Goal: Task Accomplishment & Management: Use online tool/utility

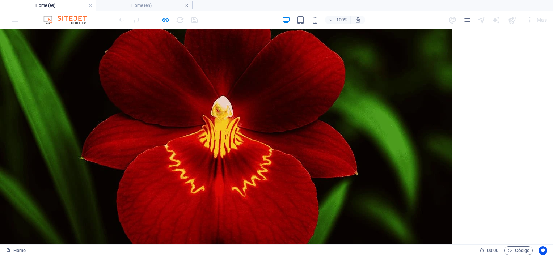
click at [543, 19] on div "Más" at bounding box center [536, 20] width 26 height 12
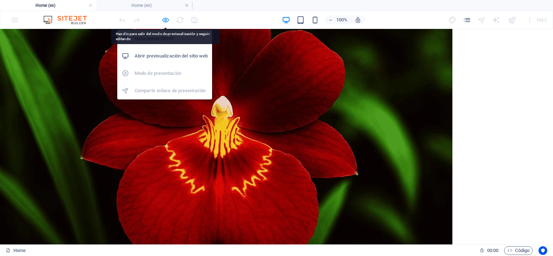
click at [0, 0] on icon "button" at bounding box center [0, 0] width 0 height 0
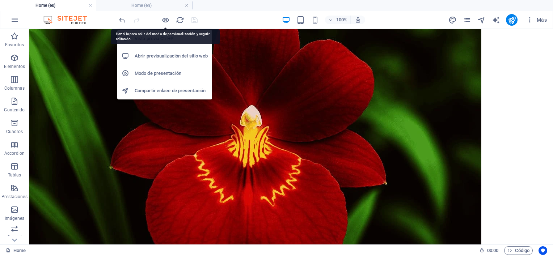
scroll to position [722, 0]
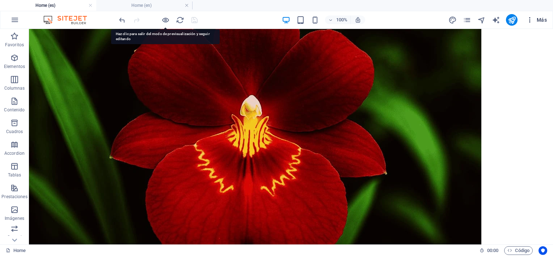
click at [543, 18] on span "Más" at bounding box center [536, 19] width 21 height 7
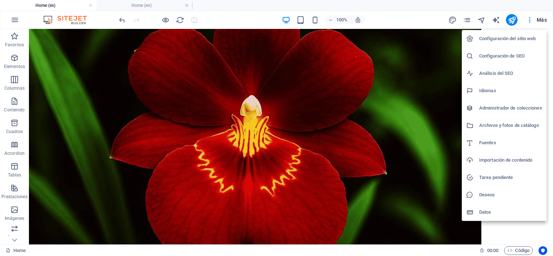
click at [513, 126] on h6 "Archivos y fotos de catálogo" at bounding box center [510, 125] width 63 height 9
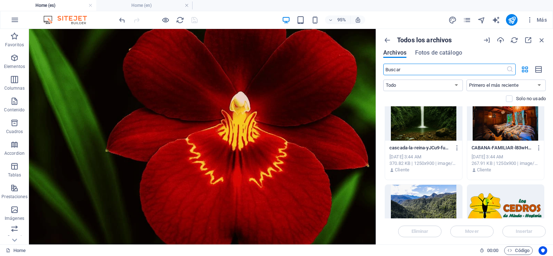
scroll to position [688, 0]
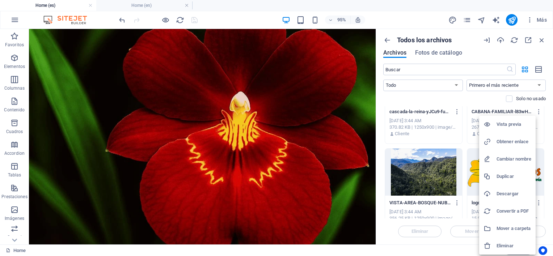
click at [511, 142] on h6 "Obtener enlace" at bounding box center [514, 142] width 35 height 9
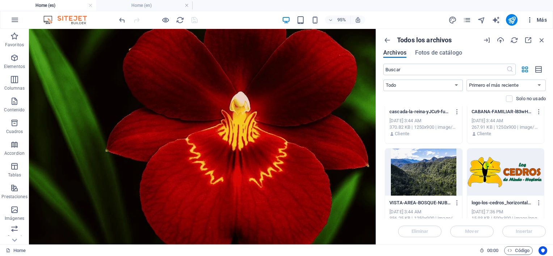
click at [535, 20] on span "Más" at bounding box center [536, 19] width 21 height 7
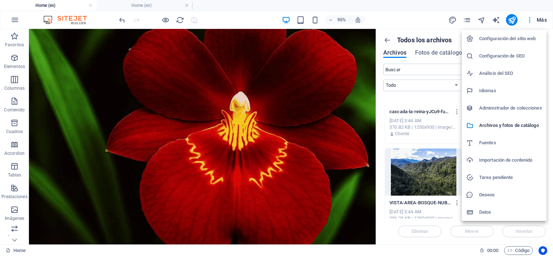
click at [511, 159] on h6 "Importación de contenido" at bounding box center [510, 160] width 63 height 9
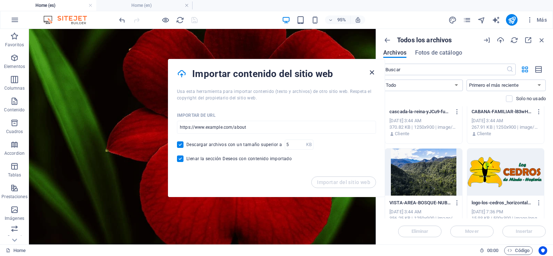
click at [371, 72] on icon "button" at bounding box center [372, 72] width 8 height 8
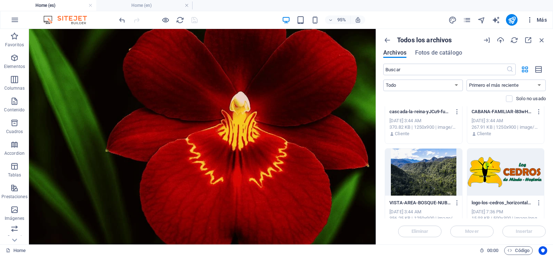
click at [529, 21] on icon "button" at bounding box center [529, 19] width 7 height 7
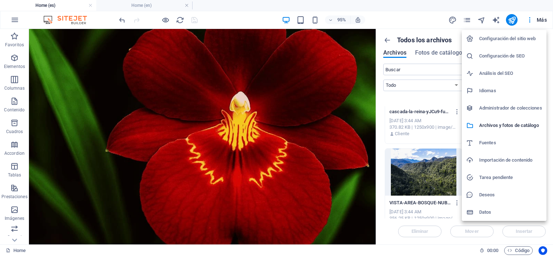
click at [512, 39] on h6 "Configuración del sitio web" at bounding box center [510, 38] width 63 height 9
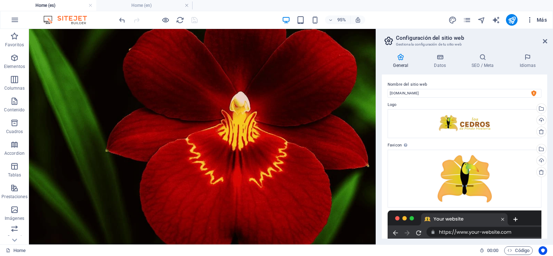
click at [546, 17] on span "Más" at bounding box center [536, 19] width 21 height 7
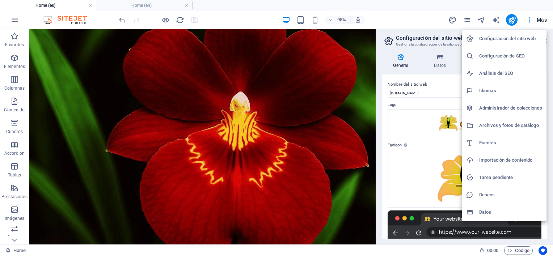
click at [508, 207] on li "Datos" at bounding box center [504, 212] width 85 height 17
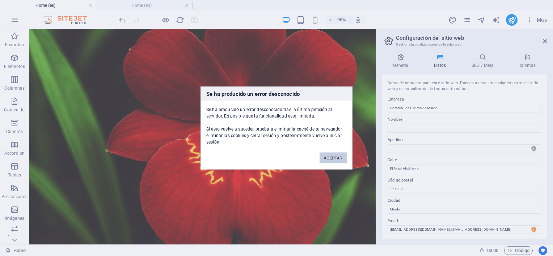
click at [337, 159] on button "ACEPTAR" at bounding box center [333, 158] width 27 height 11
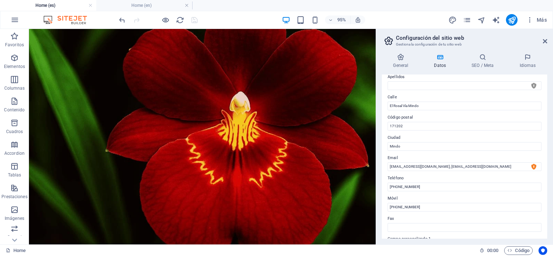
scroll to position [72, 0]
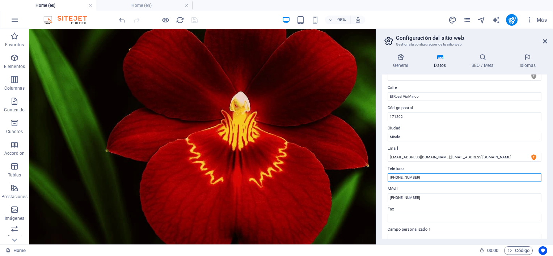
click at [427, 176] on input "[PHONE_NUMBER]" at bounding box center [465, 177] width 154 height 9
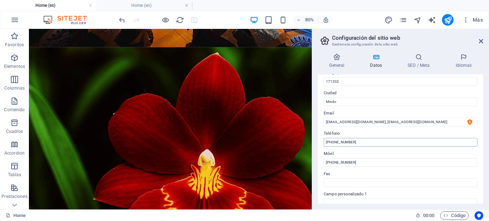
scroll to position [109, 0]
click at [378, 161] on input "[PHONE_NUMBER]" at bounding box center [401, 161] width 154 height 9
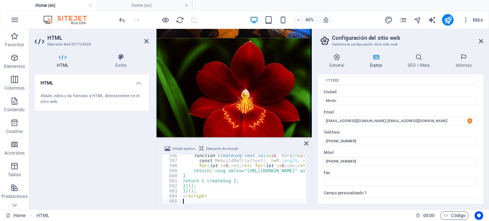
scroll to position [3016, 0]
type textarea "</script>"
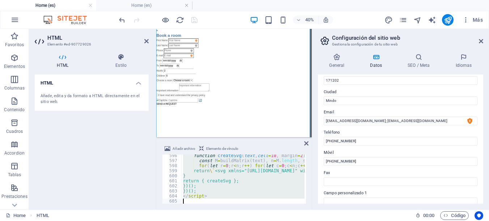
scroll to position [0, 0]
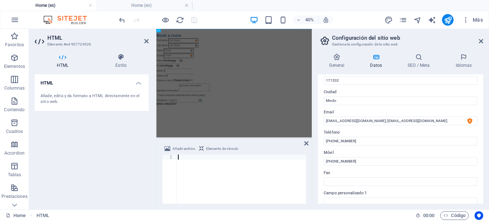
type textarea "</html>"
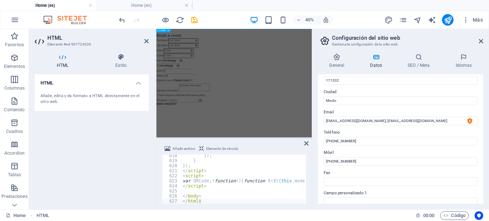
click at [367, 222] on html "Skip to main content × Book a room First Name Last Name Phone E-mail From To Ad…" at bounding box center [350, 125] width 389 height 193
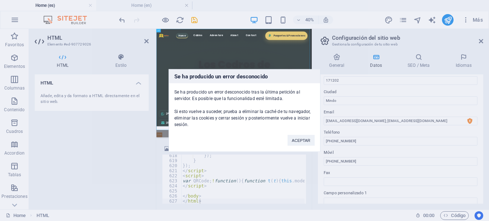
click at [147, 40] on div "Se ha producido un error desconocido Se ha producido un error desconocido tras …" at bounding box center [244, 110] width 489 height 221
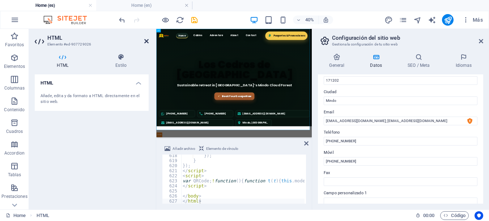
click at [147, 41] on icon at bounding box center [146, 41] width 4 height 6
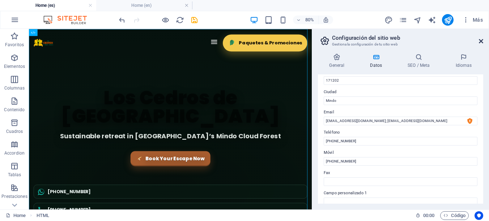
click at [481, 41] on icon at bounding box center [481, 41] width 4 height 6
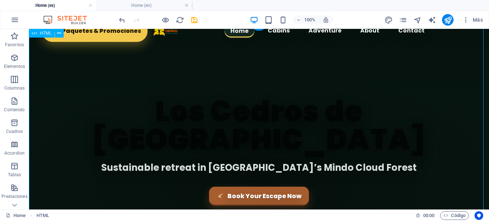
scroll to position [0, 0]
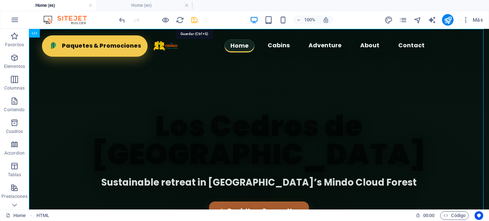
click at [194, 20] on icon "save" at bounding box center [194, 20] width 8 height 8
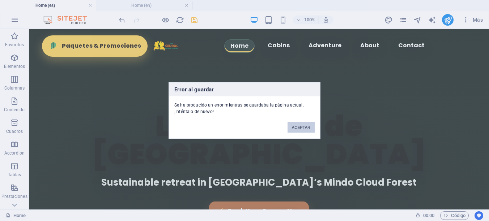
click at [303, 128] on button "ACEPTAR" at bounding box center [301, 127] width 27 height 11
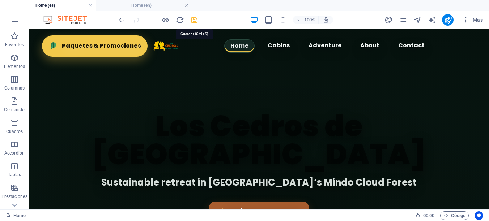
click at [194, 18] on icon "save" at bounding box center [194, 20] width 8 height 8
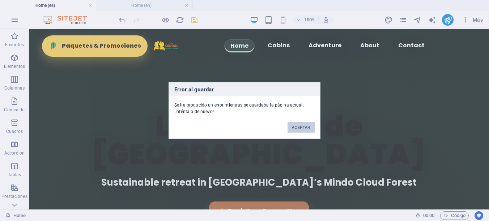
click at [304, 126] on button "ACEPTAR" at bounding box center [301, 127] width 27 height 11
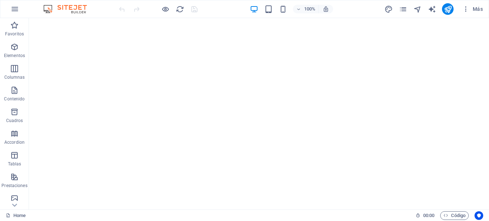
click at [236, 18] on html "Skip to main content" at bounding box center [259, 18] width 460 height 0
click at [14, 8] on icon "button" at bounding box center [14, 9] width 9 height 9
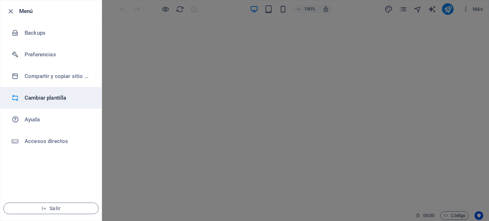
click at [52, 98] on h6 "Cambiar plantilla" at bounding box center [58, 98] width 67 height 9
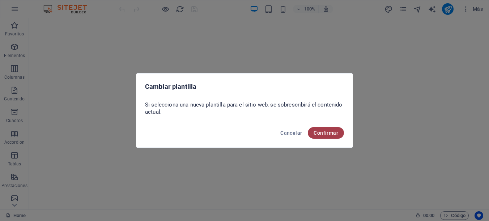
click at [330, 134] on span "Confirmar" at bounding box center [326, 133] width 25 height 6
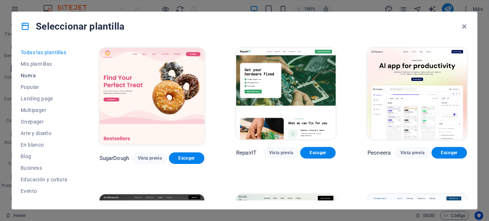
click at [31, 73] on span "Nueva" at bounding box center [44, 76] width 47 height 6
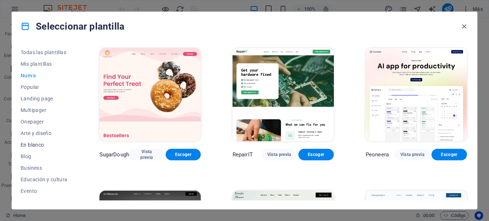
click at [24, 144] on span "En blanco" at bounding box center [44, 145] width 47 height 6
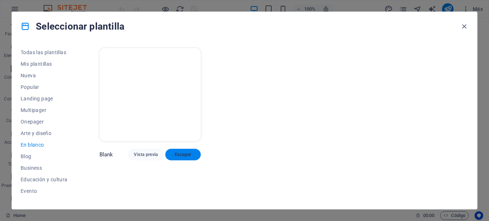
click at [179, 153] on span "Escoger" at bounding box center [183, 155] width 24 height 6
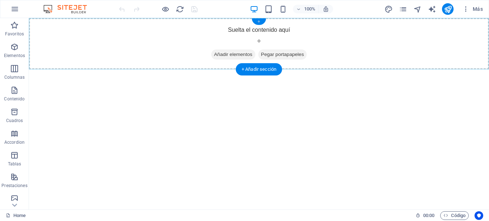
click at [259, 21] on div "+" at bounding box center [259, 21] width 14 height 7
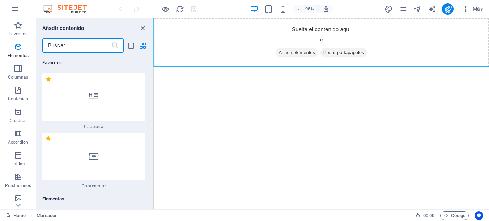
scroll to position [2216, 0]
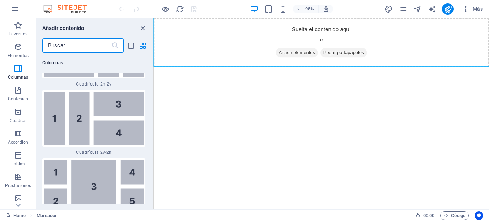
click at [93, 42] on input "text" at bounding box center [76, 45] width 69 height 14
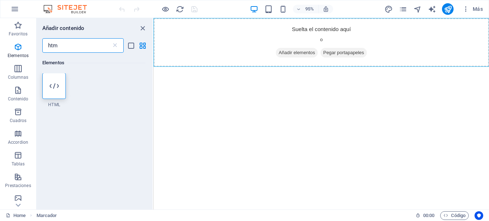
scroll to position [0, 0]
type input "htm"
click at [53, 86] on icon at bounding box center [54, 86] width 9 height 9
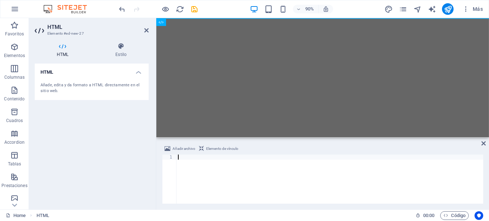
type textarea "</html>"
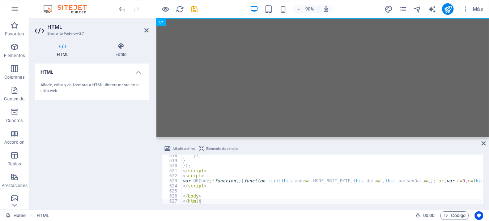
scroll to position [3128, 0]
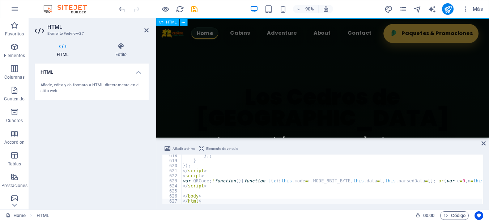
click at [268, 92] on html "Skip to main content Los Cedros de Mindo Hostería - Hero Section Home Cabins Ad…" at bounding box center [341, 154] width 370 height 273
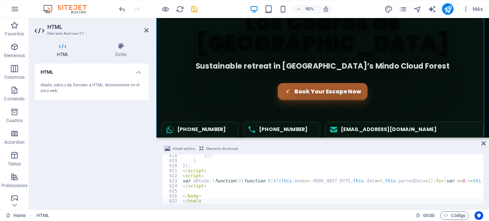
scroll to position [109, 0]
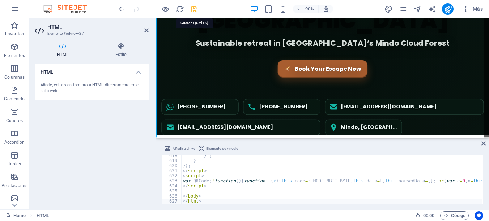
click at [194, 7] on icon "save" at bounding box center [194, 9] width 8 height 8
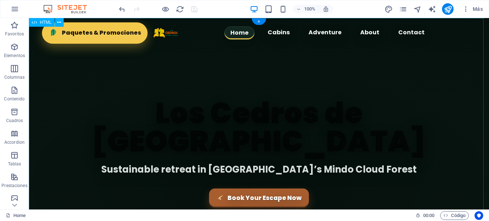
scroll to position [0, 0]
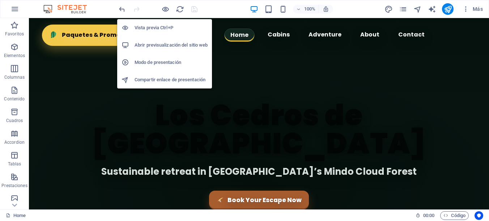
click at [183, 44] on h6 "Abrir previsualización del sitio web" at bounding box center [171, 45] width 73 height 9
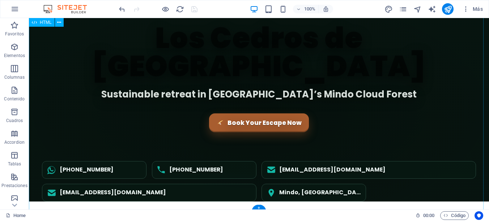
scroll to position [41, 0]
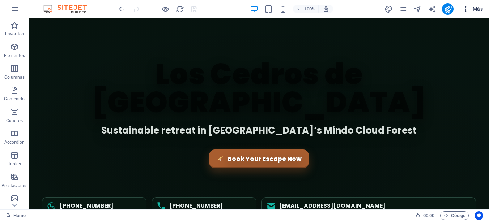
click at [480, 12] on span "Más" at bounding box center [473, 8] width 21 height 7
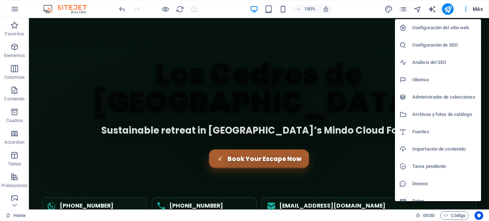
click at [436, 114] on h6 "Archivos y fotos de catálogo" at bounding box center [445, 114] width 64 height 9
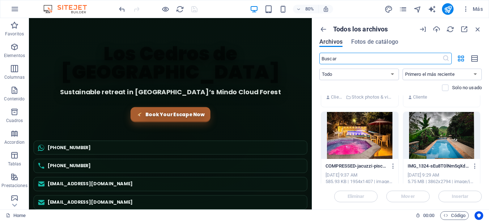
scroll to position [2823, 0]
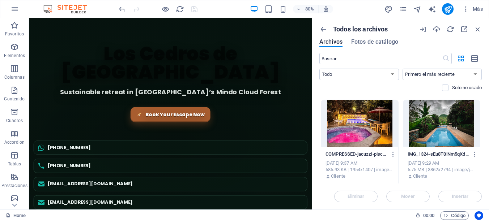
click at [446, 115] on div at bounding box center [442, 123] width 77 height 47
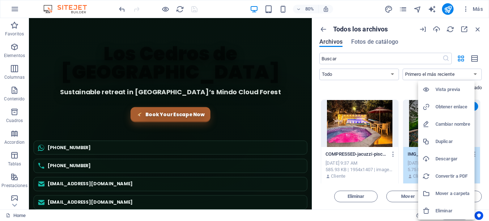
click at [448, 108] on h6 "Obtener enlace" at bounding box center [453, 107] width 35 height 9
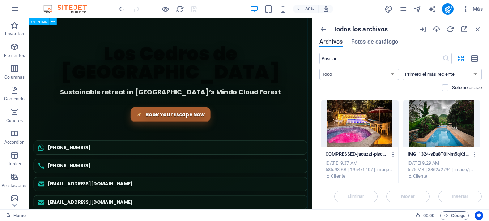
click at [311, 38] on div "Los Cedros de Mindo Hostería - Hero Section Home Cabins Adventure About Contact…" at bounding box center [206, 145] width 354 height 337
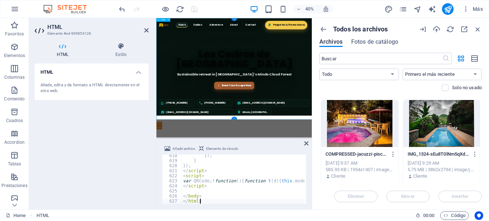
scroll to position [3128, 0]
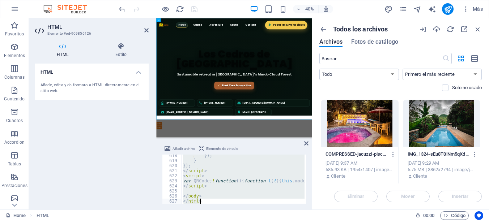
click at [220, 171] on div "}) ; } }) ; </ script > < script > var QRCode ; ! function ( ) { function t ( t…" at bounding box center [243, 179] width 123 height 49
paste textarea
type textarea "</html>"
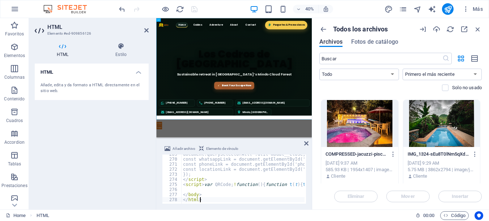
scroll to position [1361, 0]
click at [385, 221] on div "Los Cedros de Mindo Hostería - Hero Section Home Cabins Adventure About Contact…" at bounding box center [350, 157] width 389 height 278
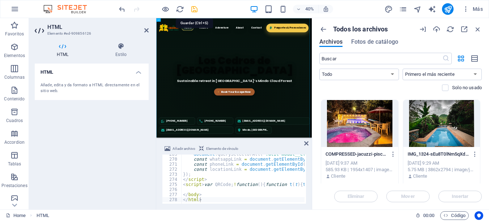
click at [192, 8] on icon "save" at bounding box center [194, 9] width 8 height 8
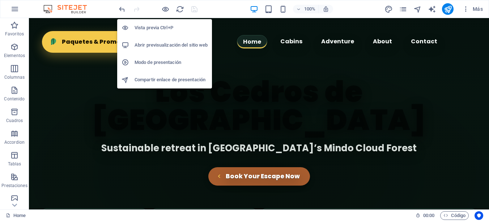
click at [168, 42] on h6 "Abrir previsualización del sitio web" at bounding box center [171, 45] width 73 height 9
